Goal: Check status: Check status

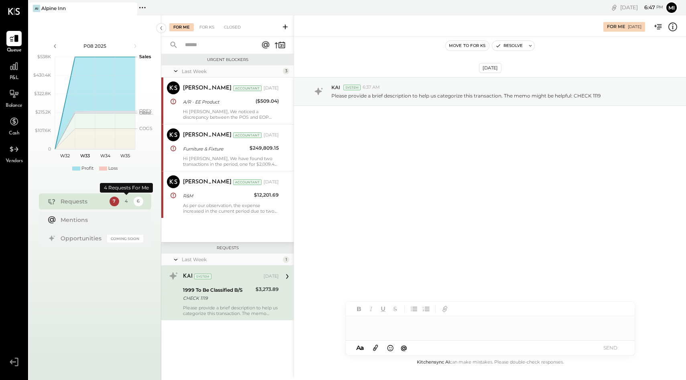
click at [126, 201] on div "4" at bounding box center [127, 202] width 10 height 10
click at [137, 202] on div "6" at bounding box center [139, 202] width 10 height 10
click at [128, 203] on div "4" at bounding box center [127, 202] width 10 height 10
click at [116, 202] on div "7" at bounding box center [115, 202] width 10 height 10
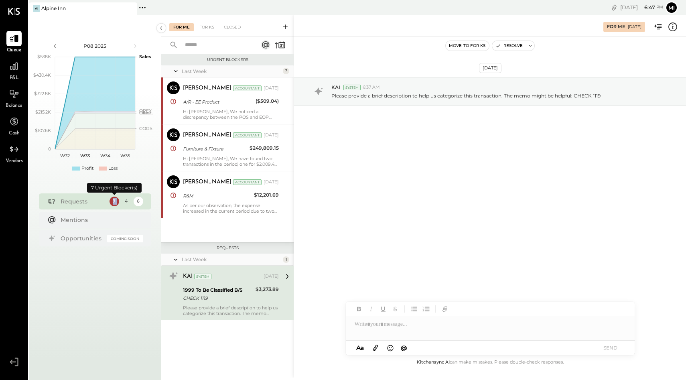
click at [116, 202] on div "7" at bounding box center [115, 202] width 10 height 10
click at [174, 70] on icon at bounding box center [176, 71] width 8 height 20
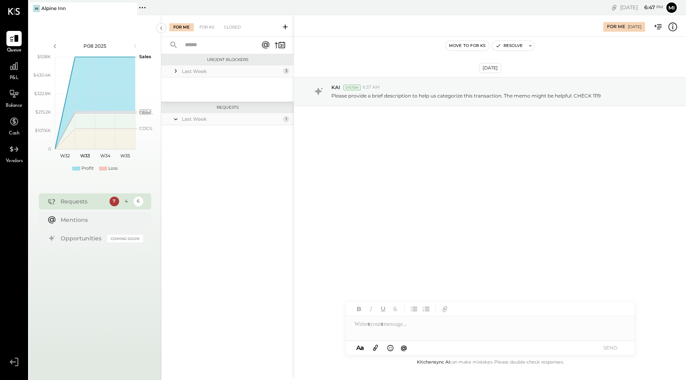
click at [174, 70] on icon at bounding box center [176, 71] width 8 height 8
